Goal: Transaction & Acquisition: Purchase product/service

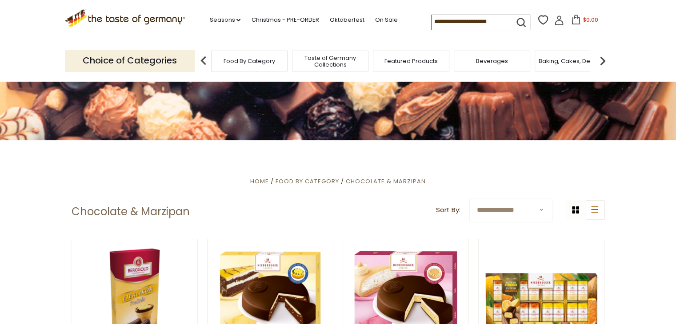
scroll to position [110, 0]
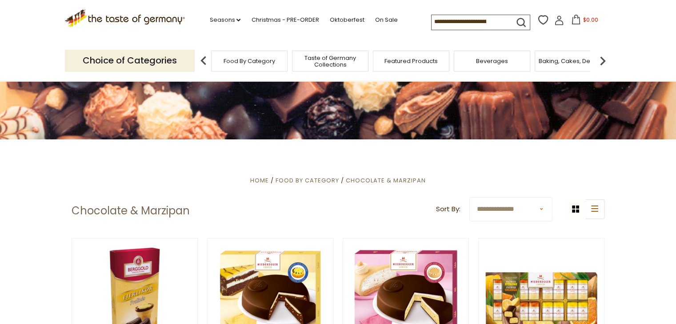
click at [444, 20] on input at bounding box center [468, 21] width 75 height 12
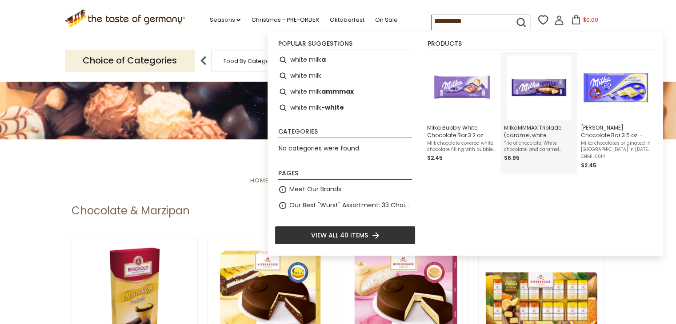
type input "**********"
click at [541, 92] on img "MilkaMMMAX Triolade (caramel, white chocolate, chocolate),9.87oz - made in Aust…" at bounding box center [538, 88] width 64 height 64
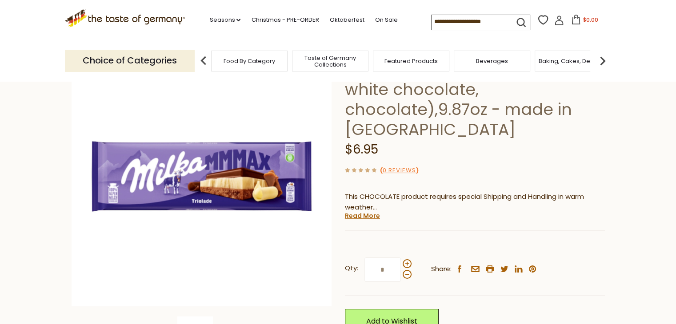
scroll to position [80, 0]
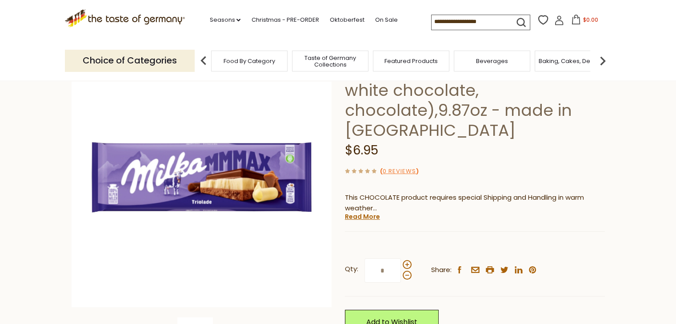
click at [0, 237] on section "Home Food By Category Chocolate & Marzipan MilkaMMMAX Triolade (caramel, white …" at bounding box center [338, 233] width 676 height 464
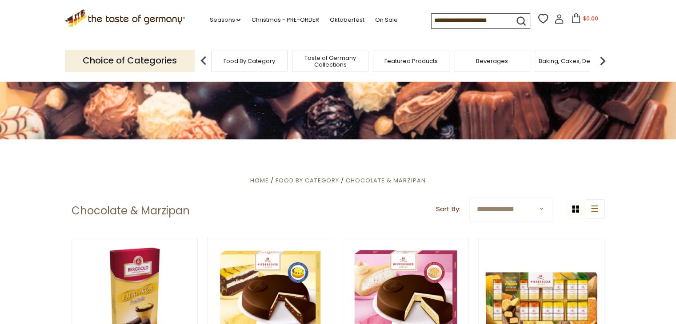
click at [470, 14] on input at bounding box center [468, 20] width 75 height 12
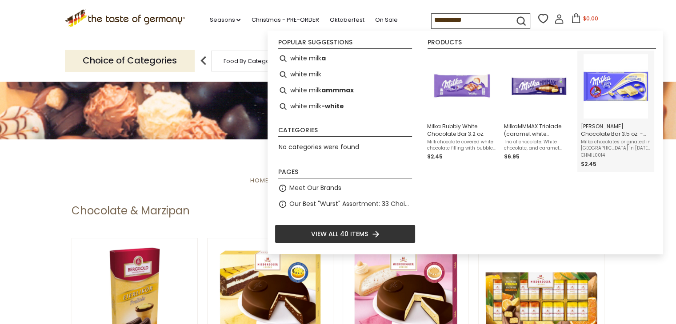
type input "**********"
click at [627, 96] on img "Milka White Chocolate Bar 3.5 oz. - made in Germany" at bounding box center [615, 86] width 64 height 64
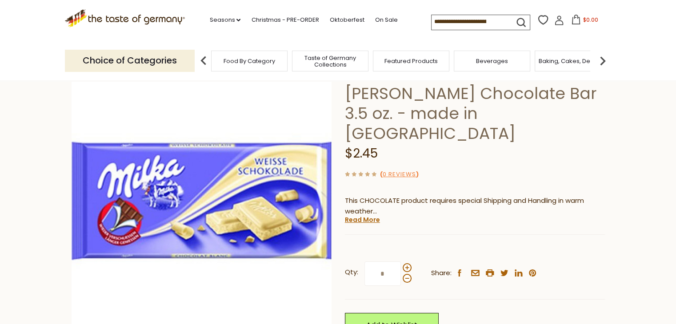
scroll to position [62, 0]
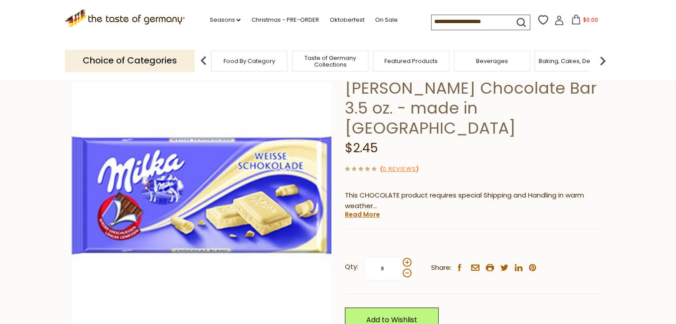
click at [343, 35] on div ".st0{fill:#EDD300;} .st1{fill:#D33E21;} .st0{fill:#EDD300;} .st1{fill:#D33E21;}…" at bounding box center [338, 20] width 546 height 41
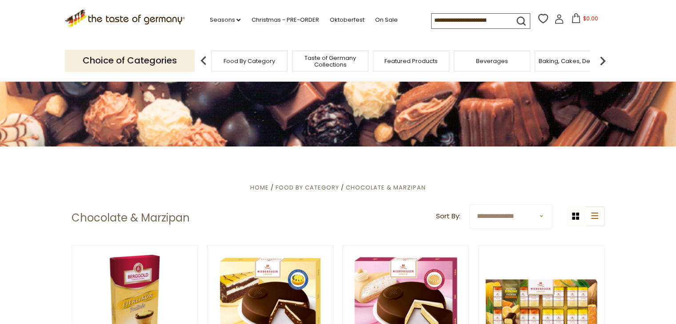
click at [434, 18] on input at bounding box center [468, 20] width 75 height 12
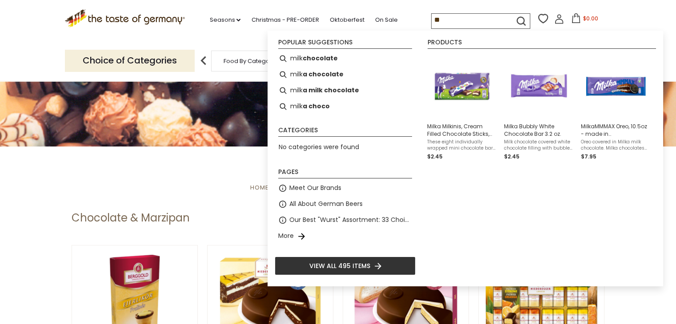
type input "*"
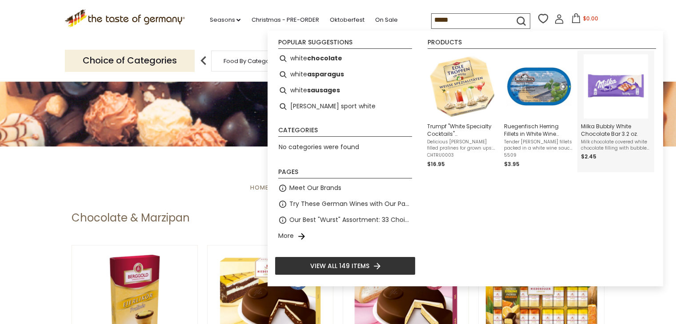
type input "*****"
click at [615, 91] on img "Milka Bubbly White Chocolate Bar 3.2 oz." at bounding box center [615, 86] width 64 height 64
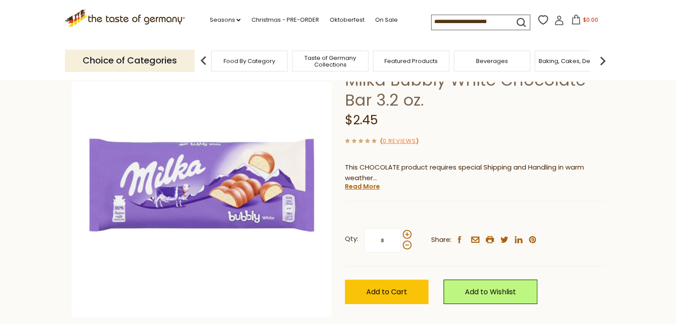
scroll to position [69, 0]
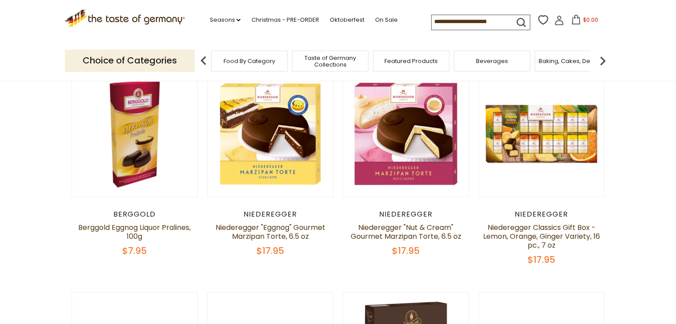
scroll to position [275, 0]
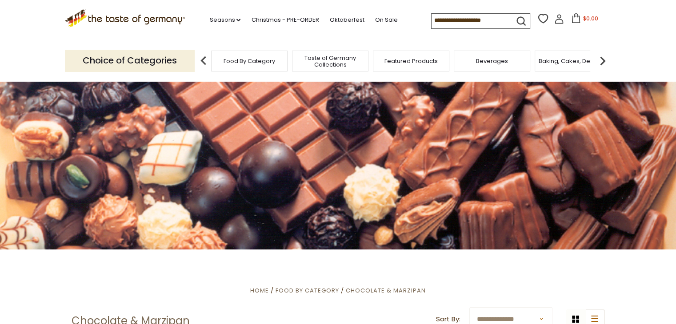
click at [443, 20] on input at bounding box center [468, 20] width 75 height 12
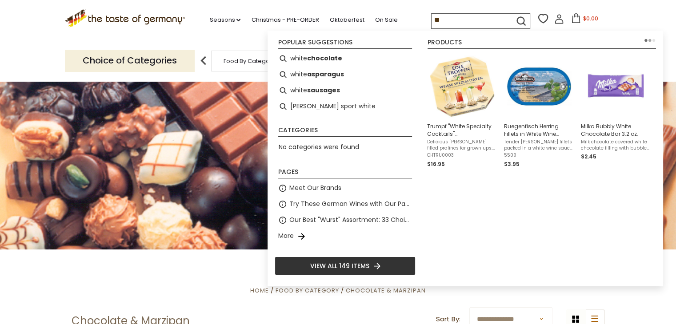
type input "*"
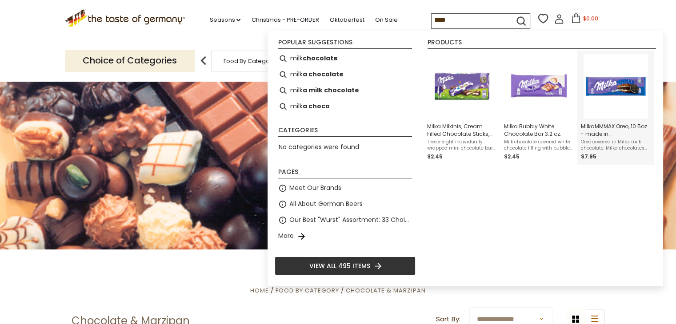
type input "****"
click at [620, 84] on img "MilkaMMMAX Oreo, 10.5oz - made in Austria" at bounding box center [615, 86] width 64 height 64
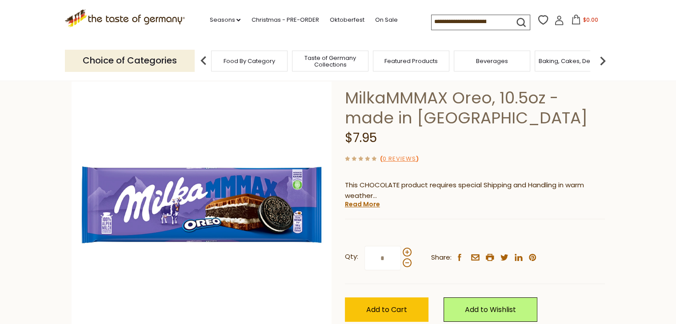
scroll to position [60, 0]
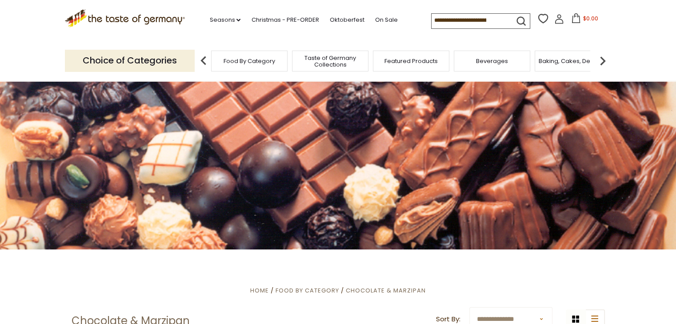
click at [462, 20] on input at bounding box center [468, 20] width 75 height 12
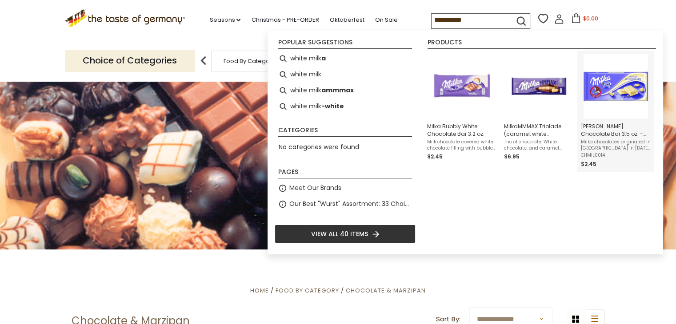
type input "**********"
click at [610, 97] on img "Milka White Chocolate Bar 3.5 oz. - made in Germany" at bounding box center [615, 86] width 64 height 64
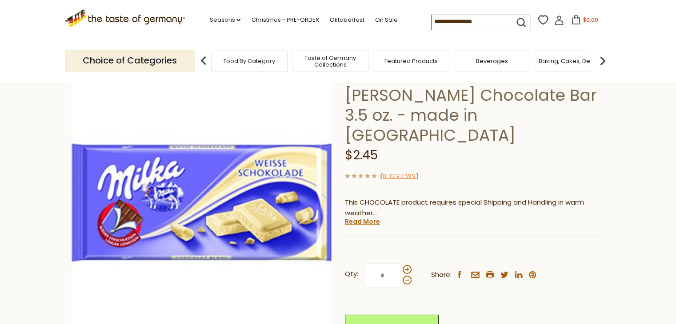
scroll to position [59, 0]
